Goal: Transaction & Acquisition: Register for event/course

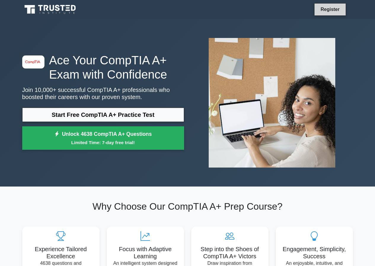
click at [319, 8] on link "Register" at bounding box center [330, 9] width 26 height 7
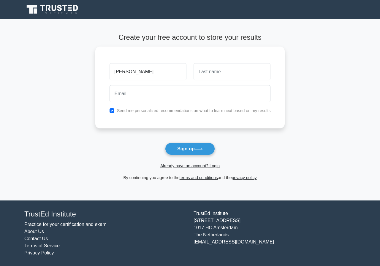
type input "jane"
